Goal: Task Accomplishment & Management: Use online tool/utility

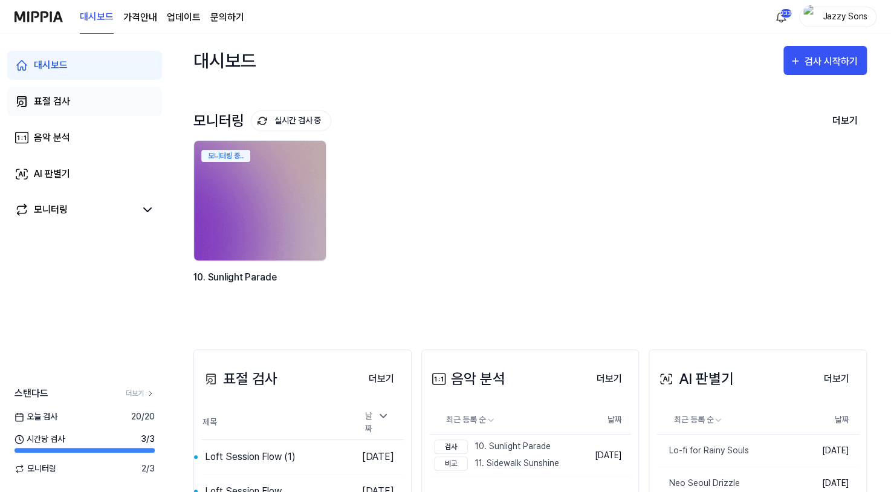
click at [55, 100] on div "표절 검사" at bounding box center [52, 101] width 36 height 15
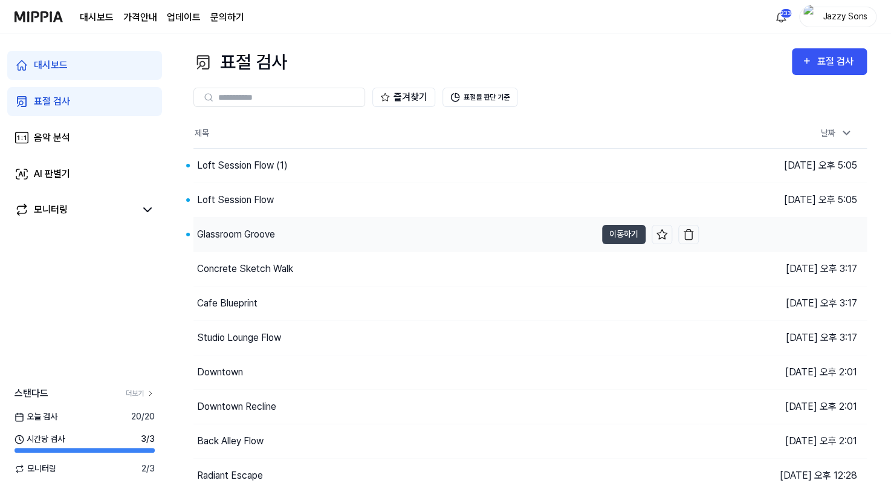
click at [261, 232] on div "Glassroom Groove" at bounding box center [236, 234] width 78 height 15
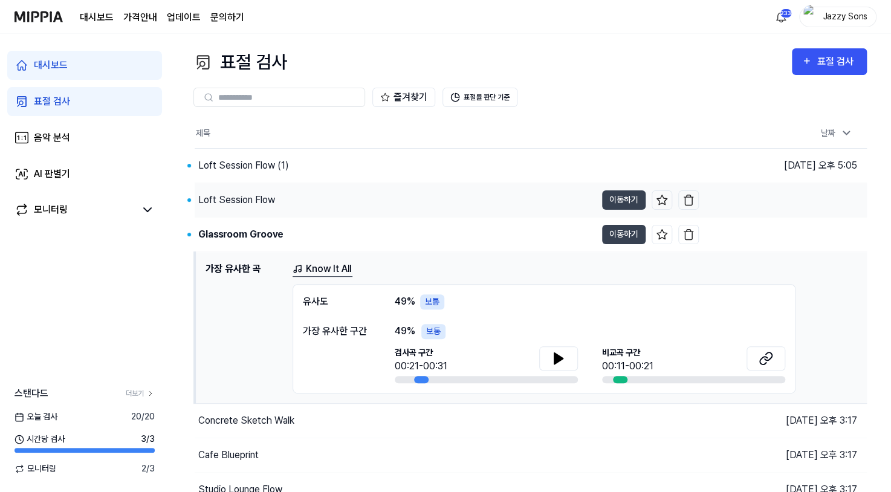
click at [261, 204] on div "Loft Session Flow" at bounding box center [236, 200] width 77 height 15
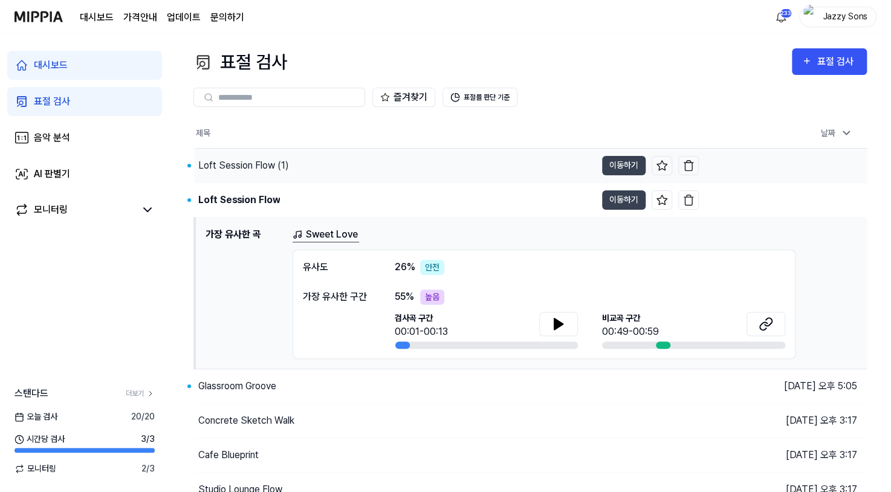
click at [258, 168] on div "Loft Session Flow (1)" at bounding box center [243, 165] width 91 height 15
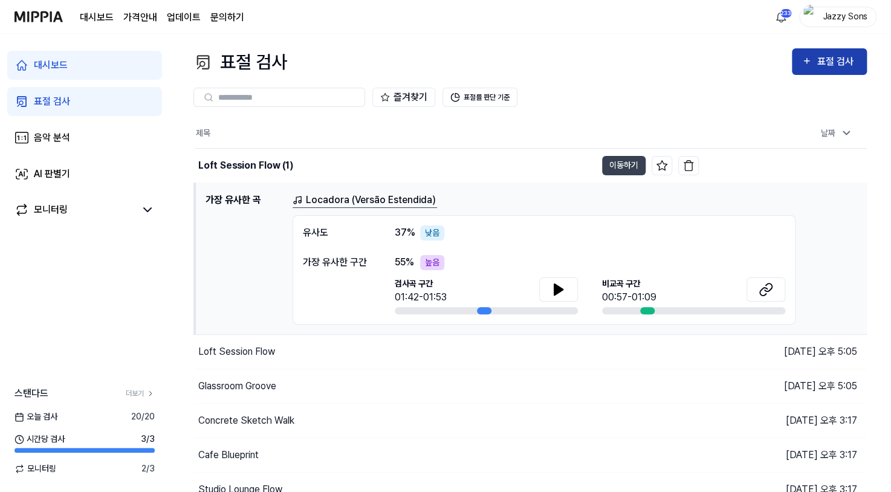
click at [827, 60] on div "표절 검사" at bounding box center [837, 62] width 41 height 16
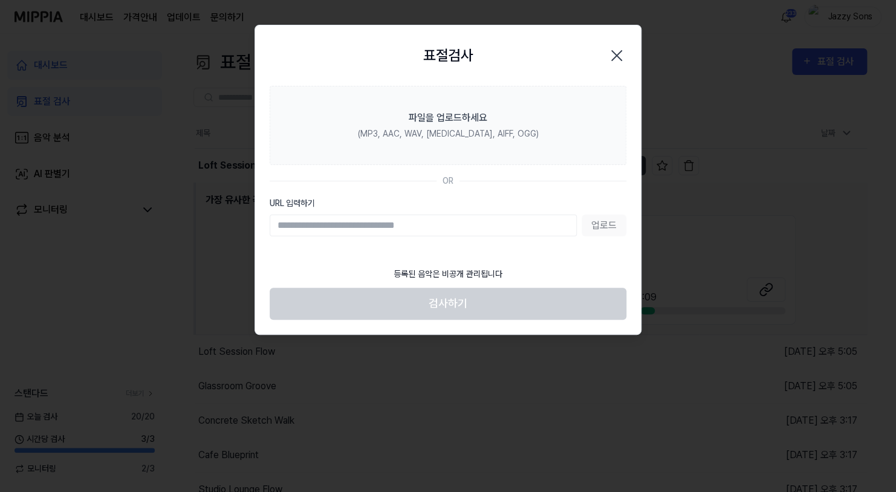
click at [614, 57] on icon "button" at bounding box center [616, 55] width 19 height 19
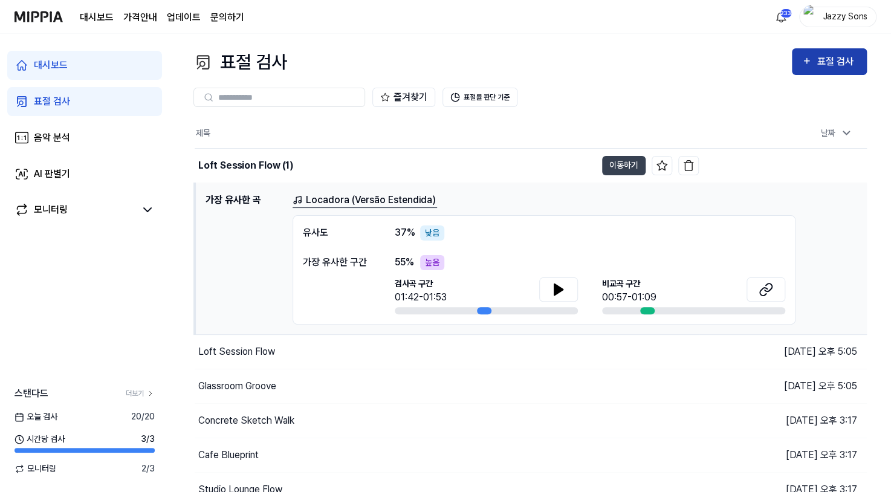
click at [828, 62] on div "표절 검사" at bounding box center [837, 62] width 41 height 16
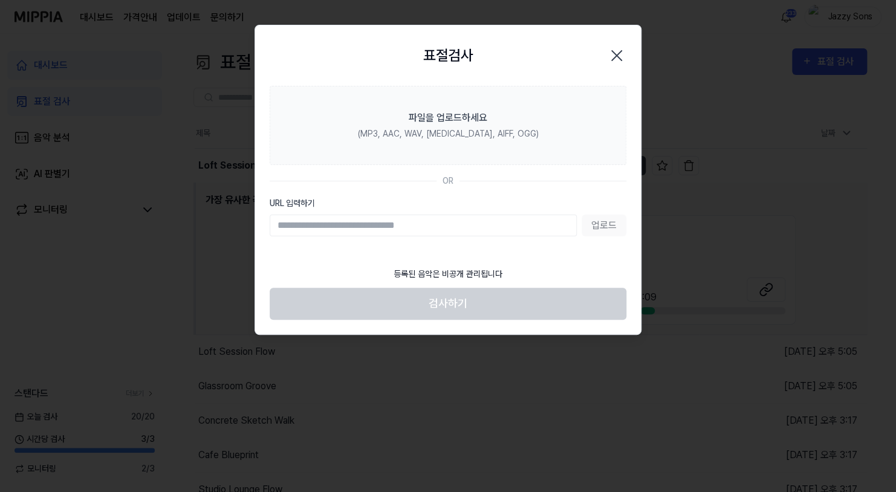
click at [622, 57] on icon "button" at bounding box center [616, 55] width 19 height 19
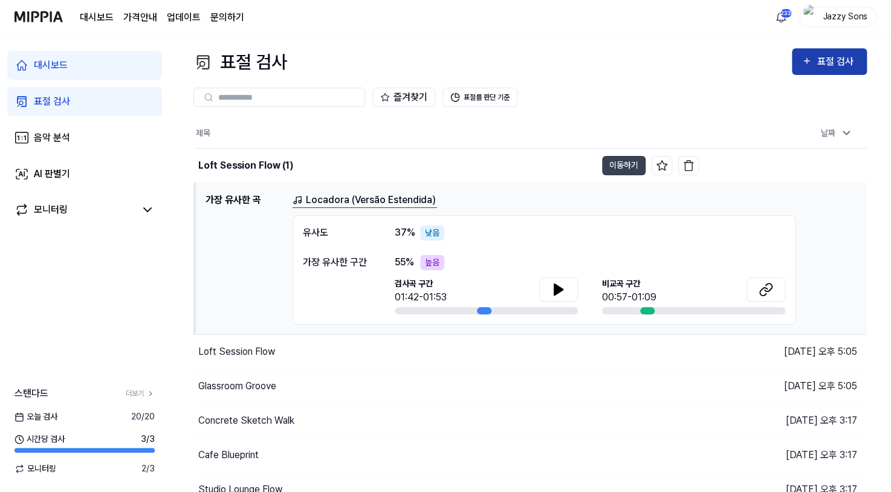
click at [813, 74] on button "표절 검사" at bounding box center [829, 61] width 75 height 27
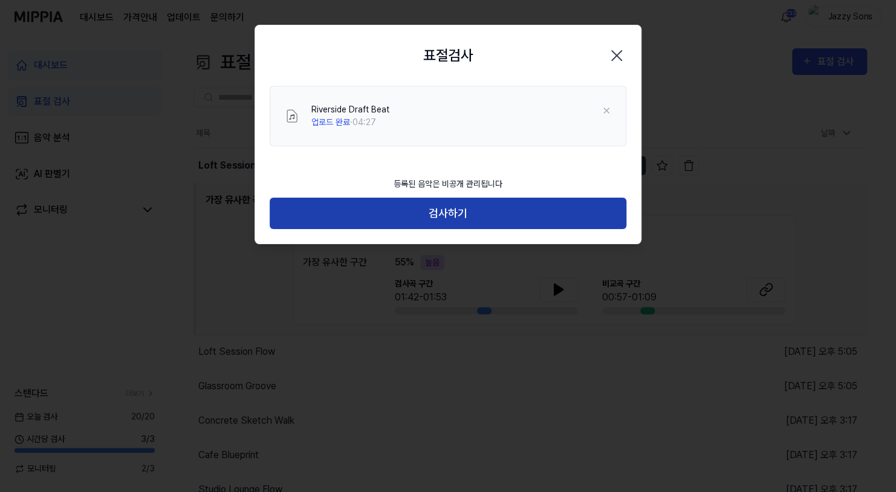
click at [472, 212] on button "검사하기" at bounding box center [448, 214] width 357 height 32
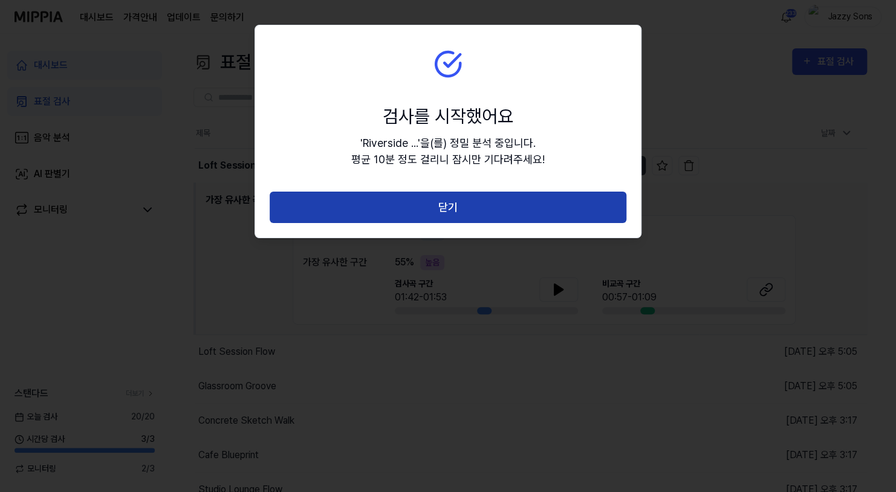
click at [450, 207] on button "닫기" at bounding box center [448, 208] width 357 height 32
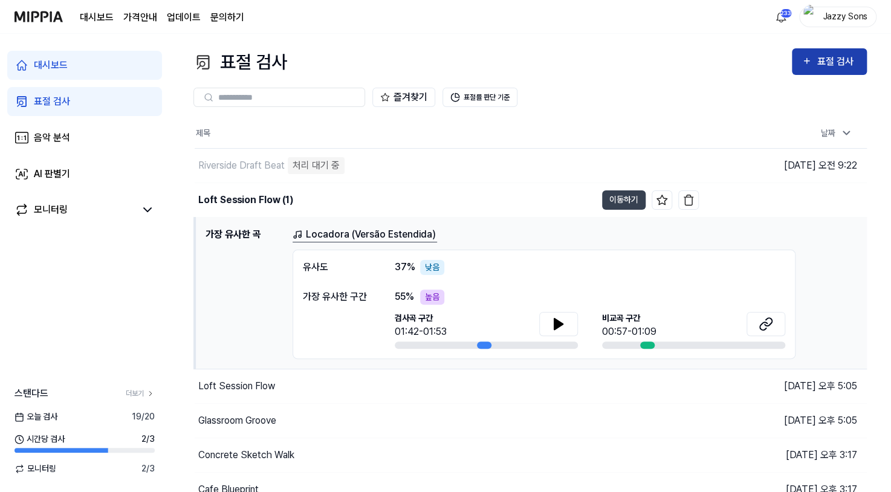
click at [848, 53] on button "표절 검사" at bounding box center [829, 61] width 75 height 27
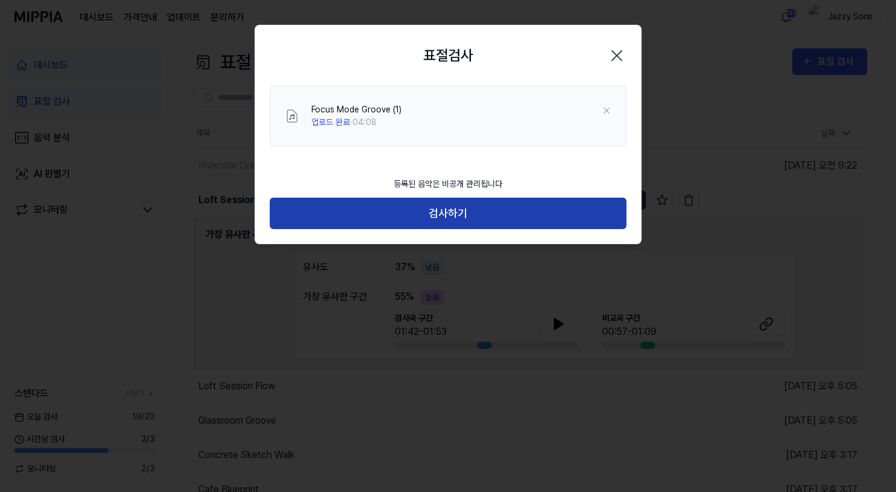
click at [470, 220] on button "검사하기" at bounding box center [448, 214] width 357 height 32
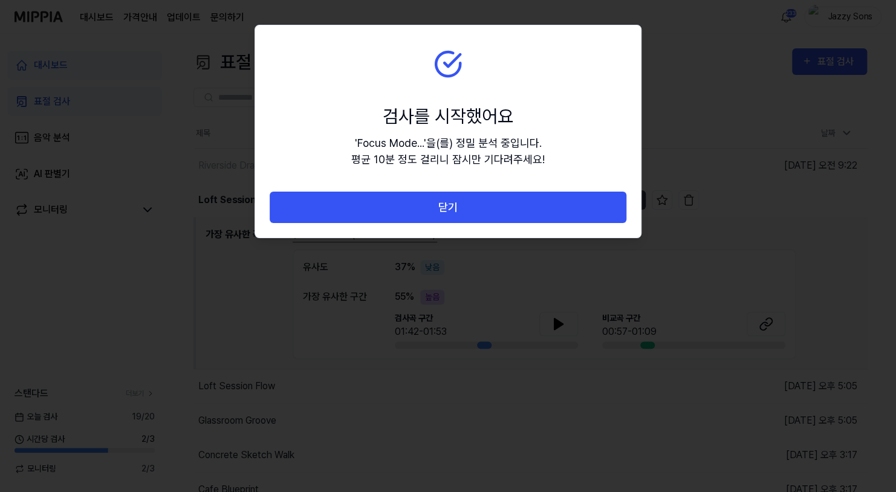
click at [491, 211] on button "닫기" at bounding box center [448, 208] width 357 height 32
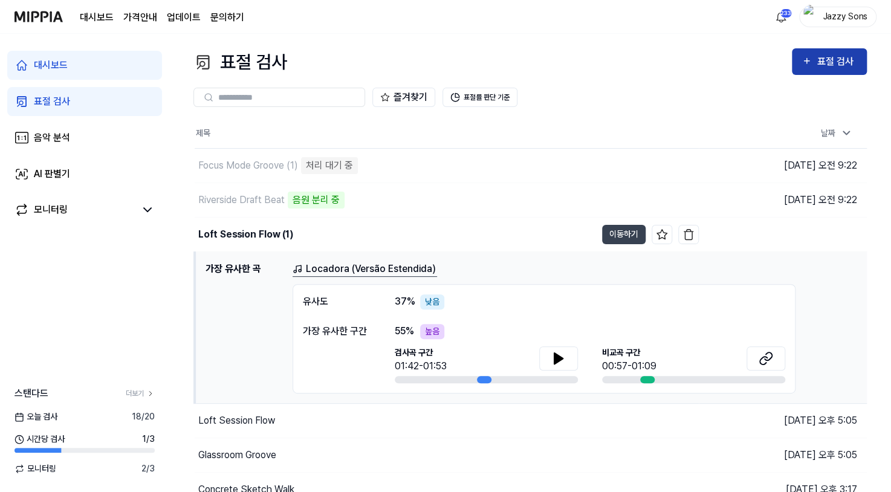
click at [833, 67] on div "표절 검사" at bounding box center [837, 62] width 41 height 16
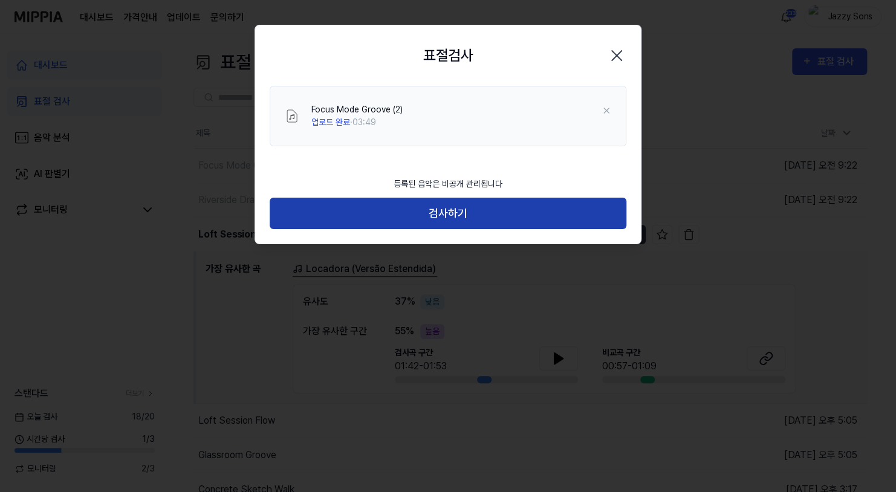
click at [458, 221] on button "검사하기" at bounding box center [448, 214] width 357 height 32
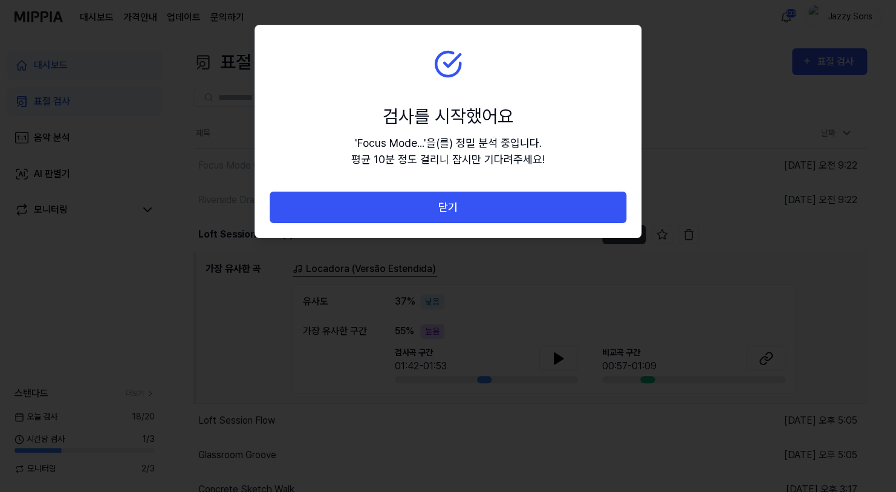
click at [477, 204] on button "닫기" at bounding box center [448, 208] width 357 height 32
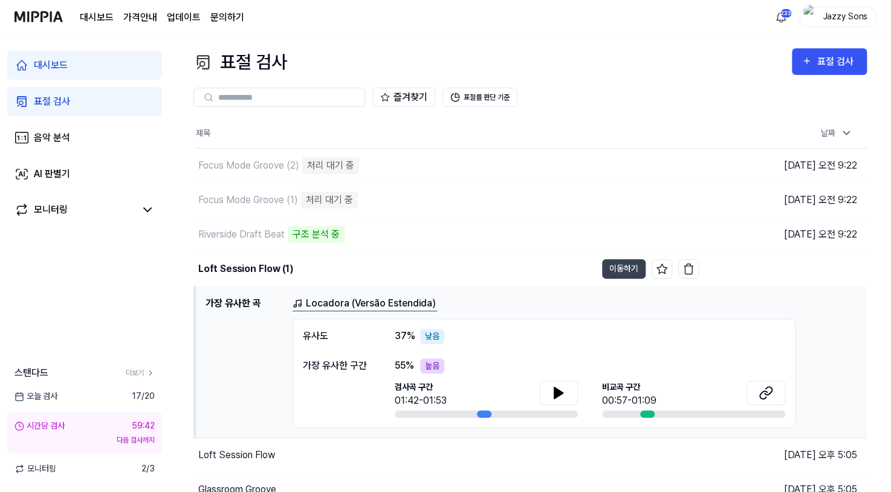
click at [122, 322] on div "대시보드 표절 검사 음악 분석 AI 판별기 모니터링 스탠다드 더보기 오늘 검사 17 / 20 시간당 검사 59:42 다음 검사까지 모니터링 2…" at bounding box center [84, 263] width 169 height 458
click at [56, 104] on div "표절 검사" at bounding box center [52, 101] width 36 height 15
click at [73, 137] on link "음악 분석" at bounding box center [84, 137] width 155 height 29
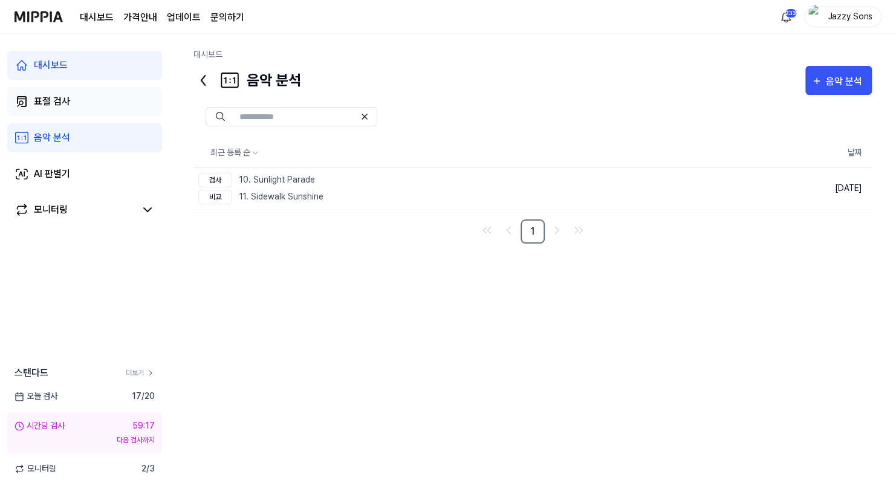
click at [64, 107] on div "표절 검사" at bounding box center [52, 101] width 36 height 15
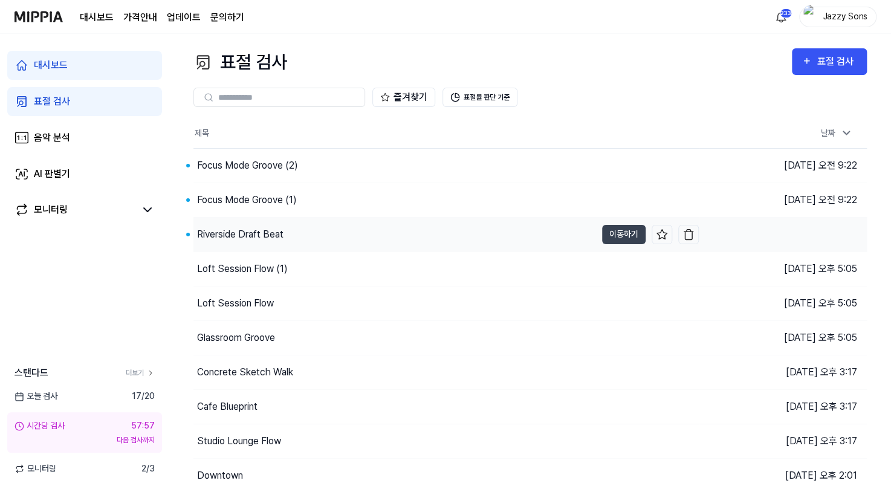
click at [209, 235] on div "Riverside Draft Beat" at bounding box center [240, 234] width 86 height 15
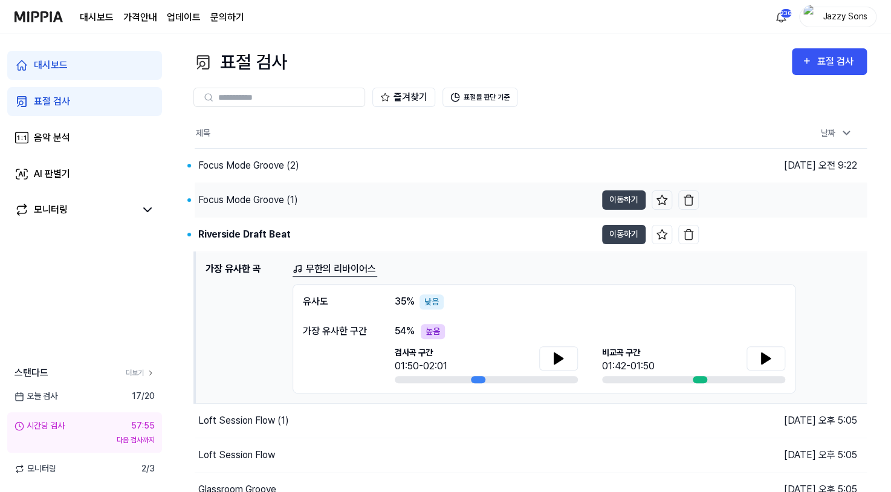
click at [233, 197] on div "Focus Mode Groove (1)" at bounding box center [248, 200] width 100 height 15
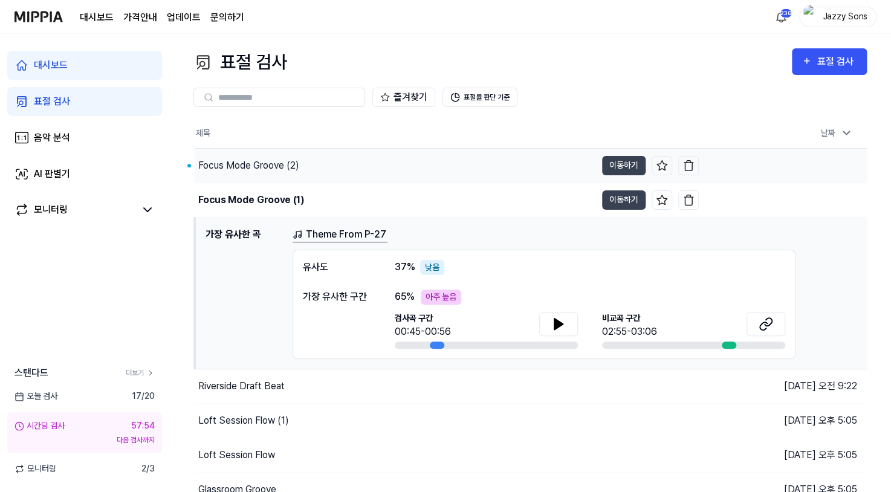
click at [255, 163] on div "Focus Mode Groove (2)" at bounding box center [248, 165] width 101 height 15
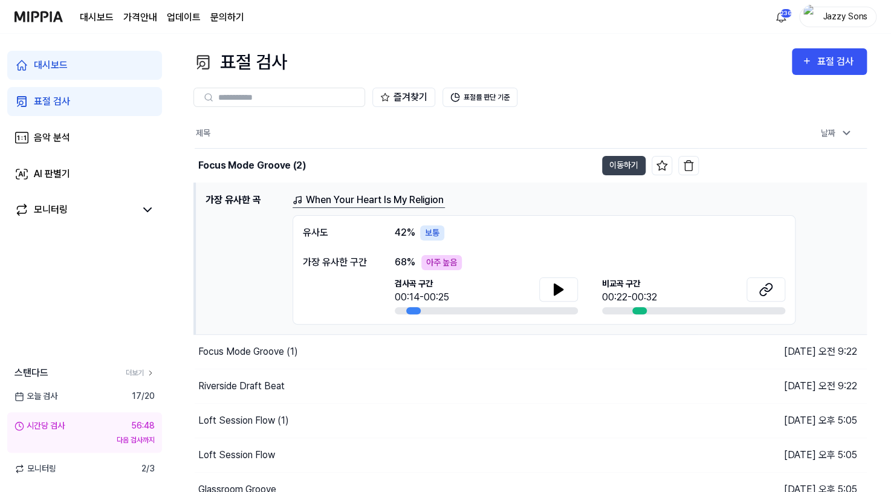
drag, startPoint x: 43, startPoint y: 71, endPoint x: 44, endPoint y: 79, distance: 7.4
click at [43, 71] on div "대시보드" at bounding box center [51, 65] width 34 height 15
